Goal: Share content: Share content

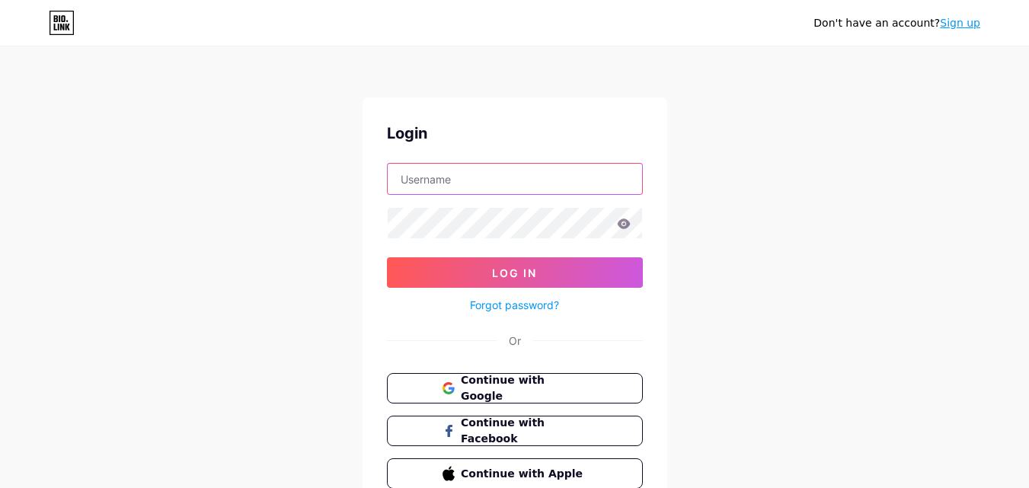
type input "aindotnet"
click at [462, 265] on button "Log In" at bounding box center [515, 273] width 256 height 30
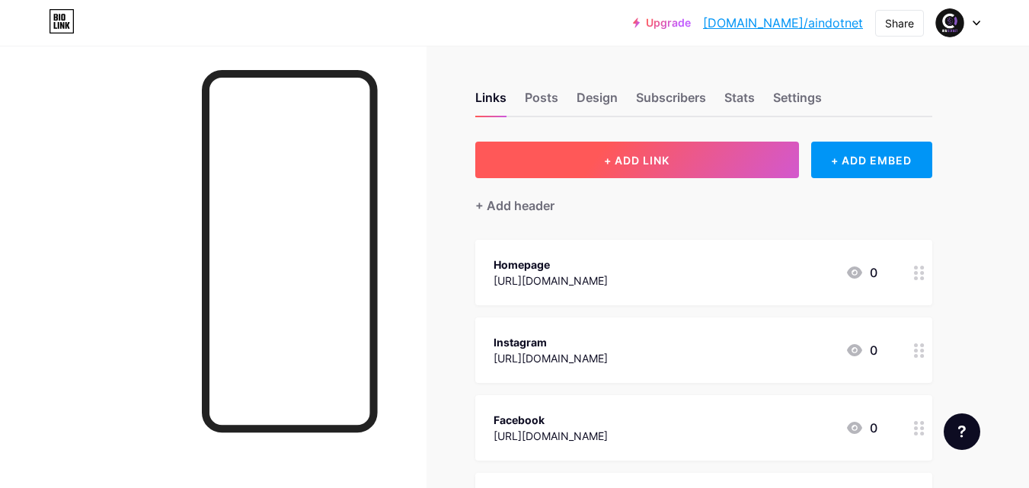
click at [587, 161] on button "+ ADD LINK" at bounding box center [637, 160] width 324 height 37
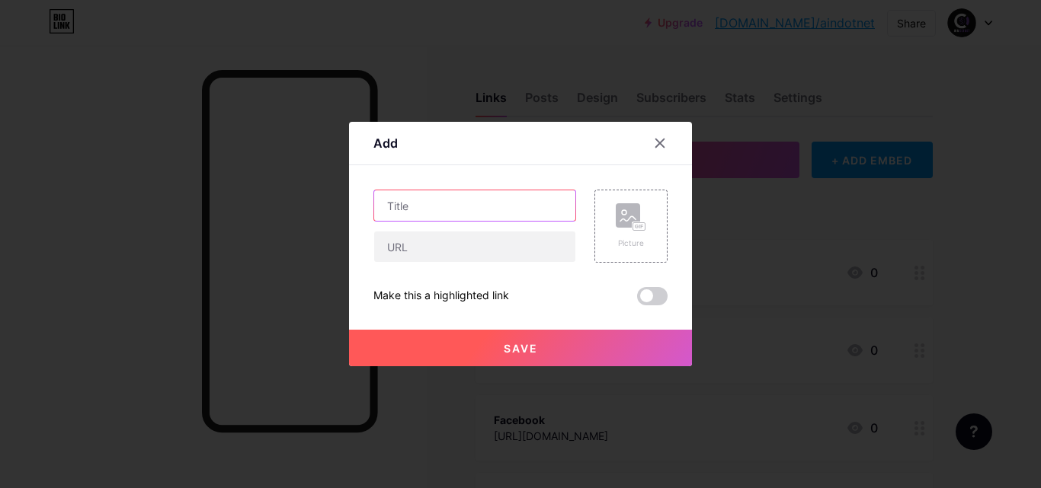
click at [456, 203] on input "text" at bounding box center [474, 205] width 201 height 30
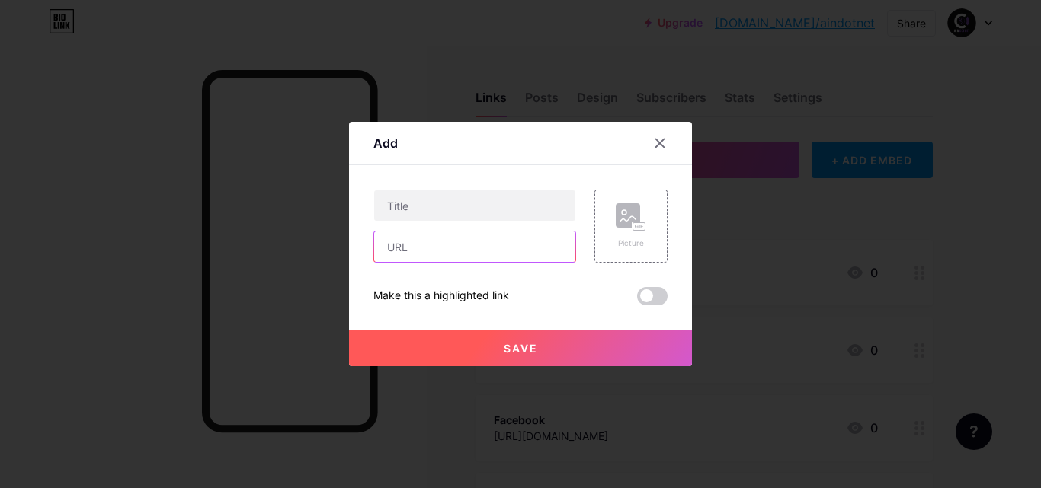
click at [405, 247] on input "text" at bounding box center [474, 247] width 201 height 30
paste input "[URL][DOMAIN_NAME]"
type input "[URL][DOMAIN_NAME]"
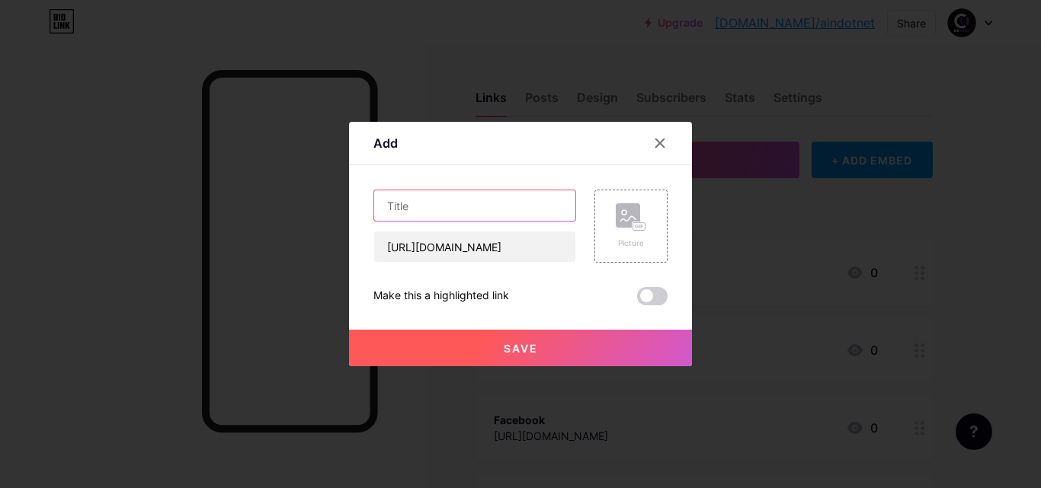
scroll to position [0, 0]
click at [421, 197] on input "text" at bounding box center [474, 205] width 201 height 30
paste input "How to Boost Team Productivity with Microsoft & AI Tools?"
type input "How to Boost Team Productivity with Microsoft & AI Tools?"
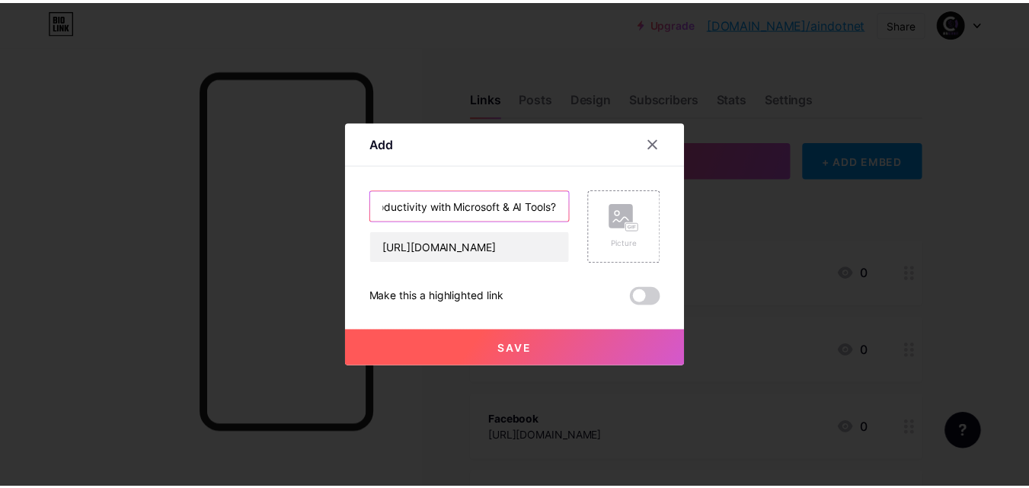
scroll to position [0, 0]
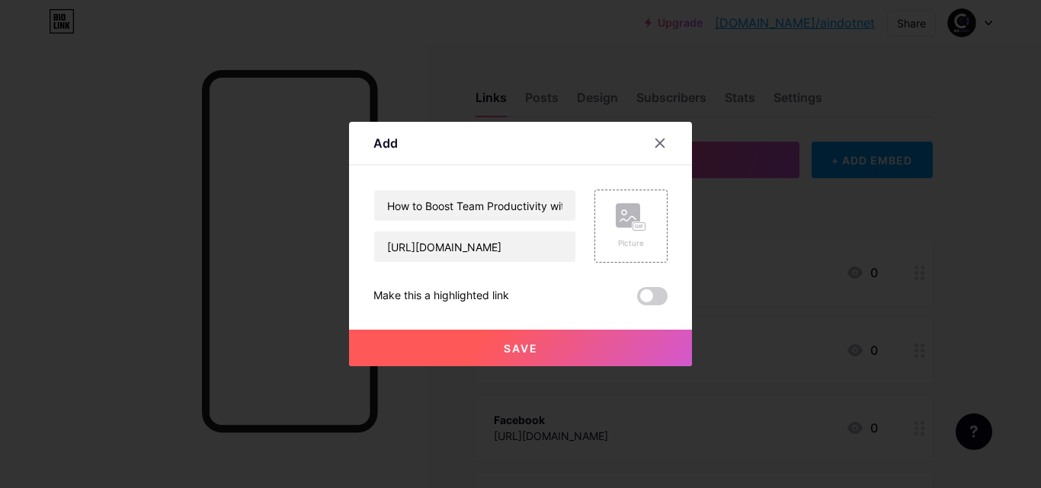
click at [487, 349] on button "Save" at bounding box center [520, 348] width 343 height 37
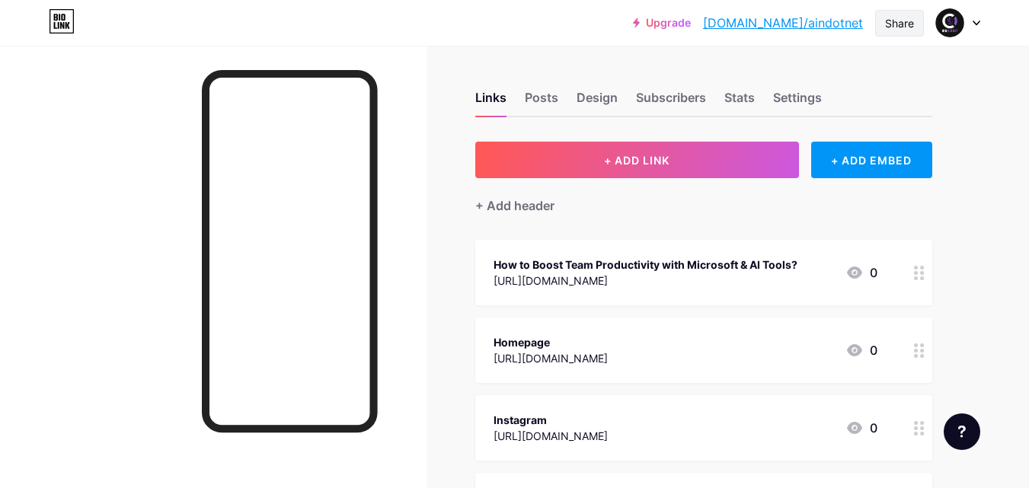
click at [894, 28] on div "Share" at bounding box center [899, 23] width 29 height 16
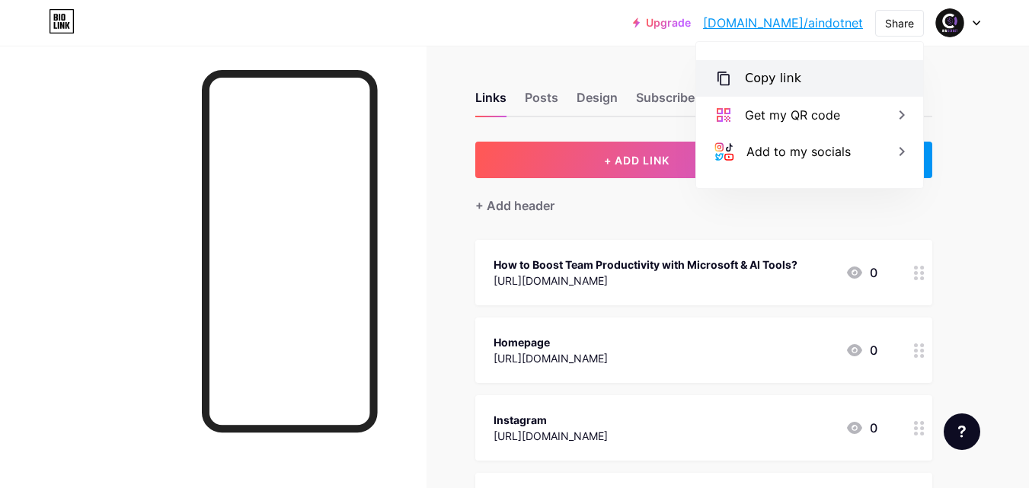
click at [757, 81] on div "Copy link" at bounding box center [773, 78] width 56 height 18
